Goal: Find specific page/section: Find specific page/section

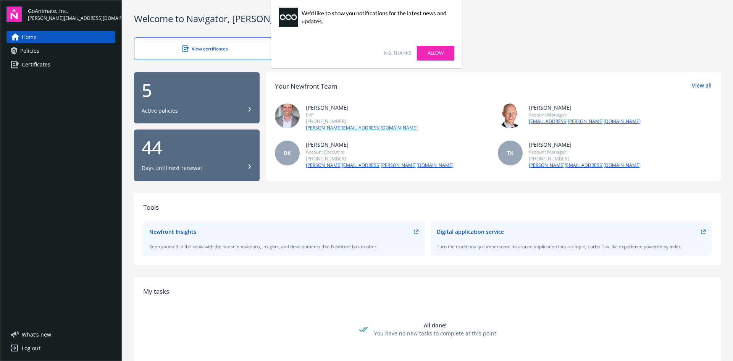
click at [44, 61] on span "Certificates" at bounding box center [36, 64] width 29 height 12
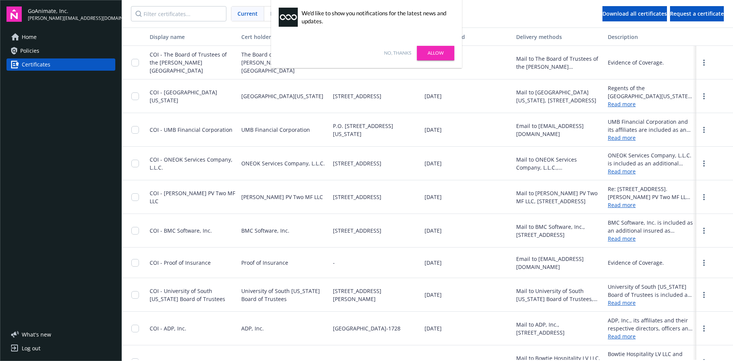
click at [175, 38] on div "Display name" at bounding box center [193, 37] width 86 height 8
click at [392, 52] on link "No, thanks" at bounding box center [397, 53] width 27 height 7
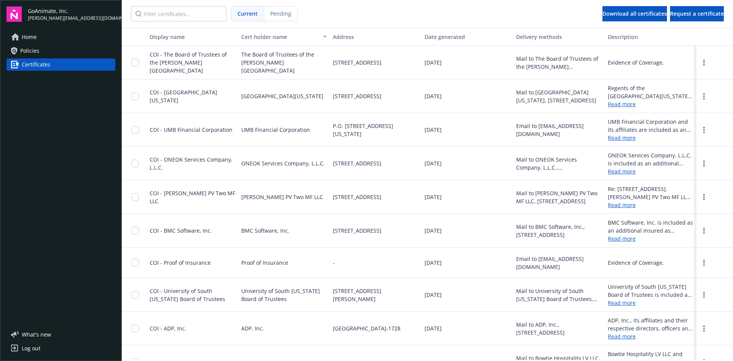
click at [163, 37] on div "Display name" at bounding box center [193, 37] width 86 height 8
click at [176, 10] on input "Filter certificates..." at bounding box center [178, 13] width 95 height 15
paste input "Amacuro"
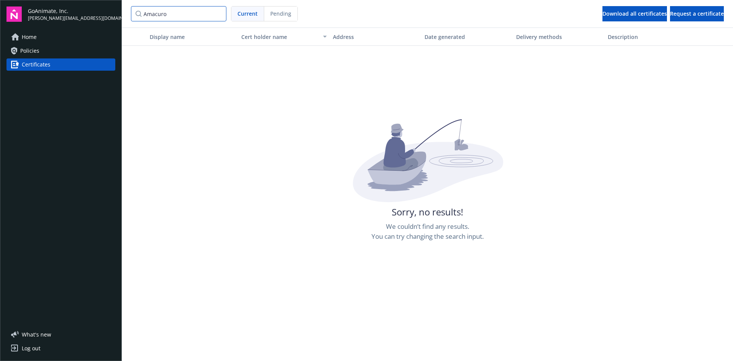
drag, startPoint x: 198, startPoint y: 15, endPoint x: 89, endPoint y: 13, distance: 109.2
click at [88, 13] on div "GoAnimate, Inc. [PERSON_NAME][EMAIL_ADDRESS][DOMAIN_NAME] Home Policies Certifi…" at bounding box center [366, 180] width 733 height 361
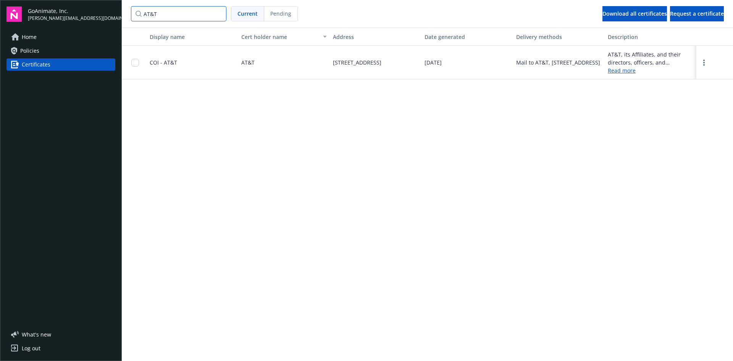
type input "AT&T"
